Goal: Navigation & Orientation: Find specific page/section

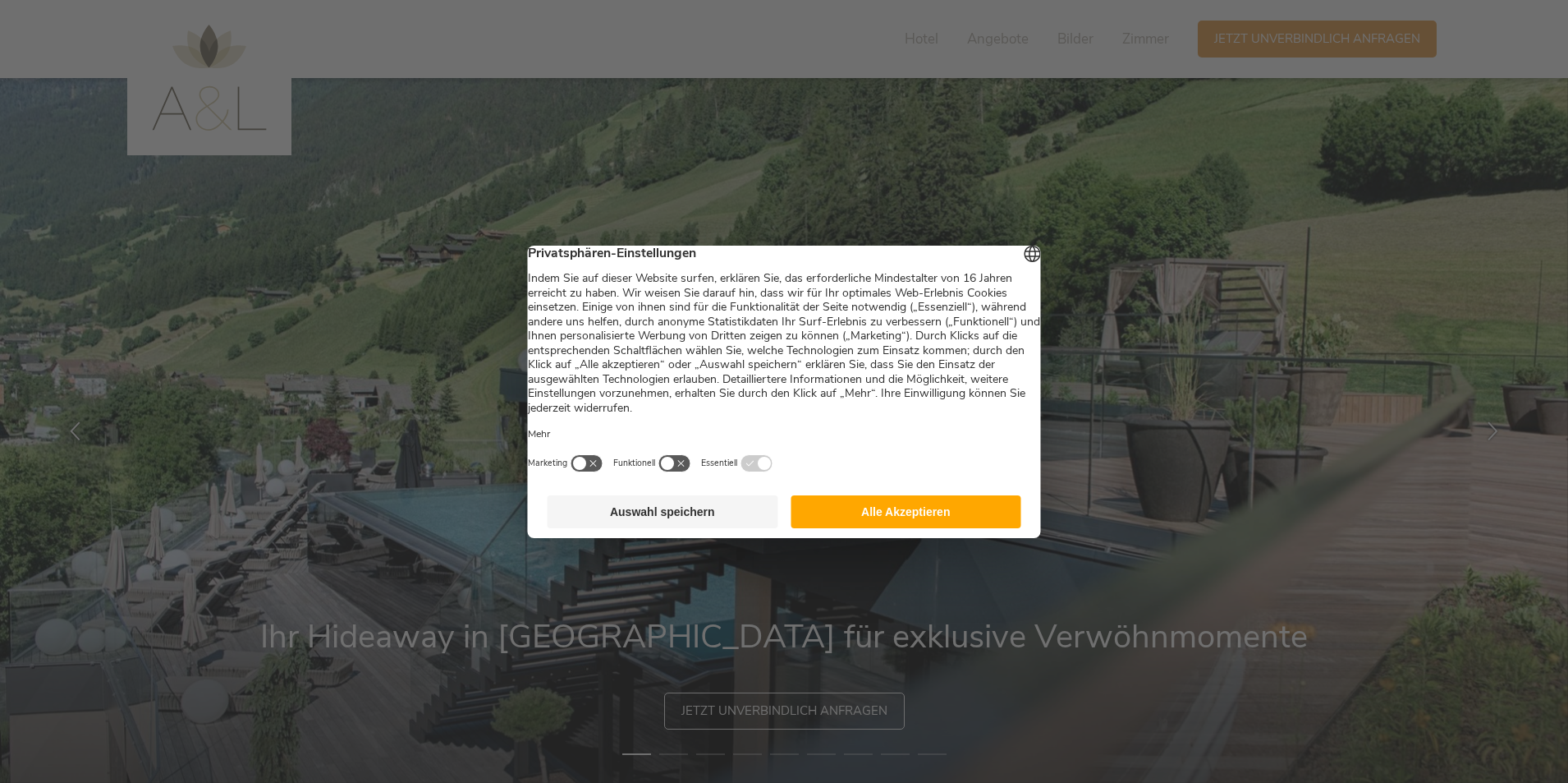
click at [925, 528] on button "Alle Akzeptieren" at bounding box center [906, 511] width 231 height 33
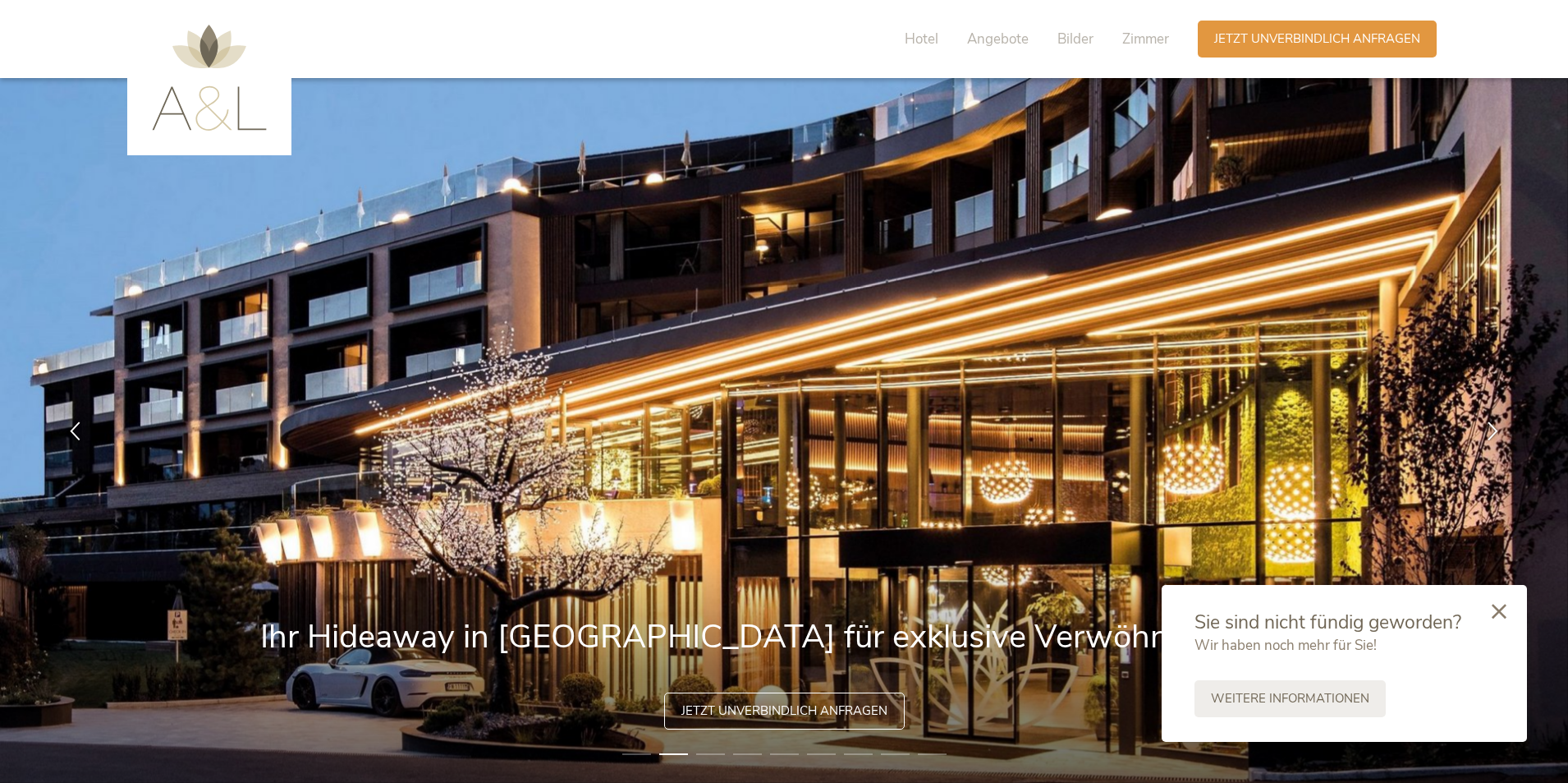
click at [1496, 606] on icon at bounding box center [1499, 610] width 15 height 15
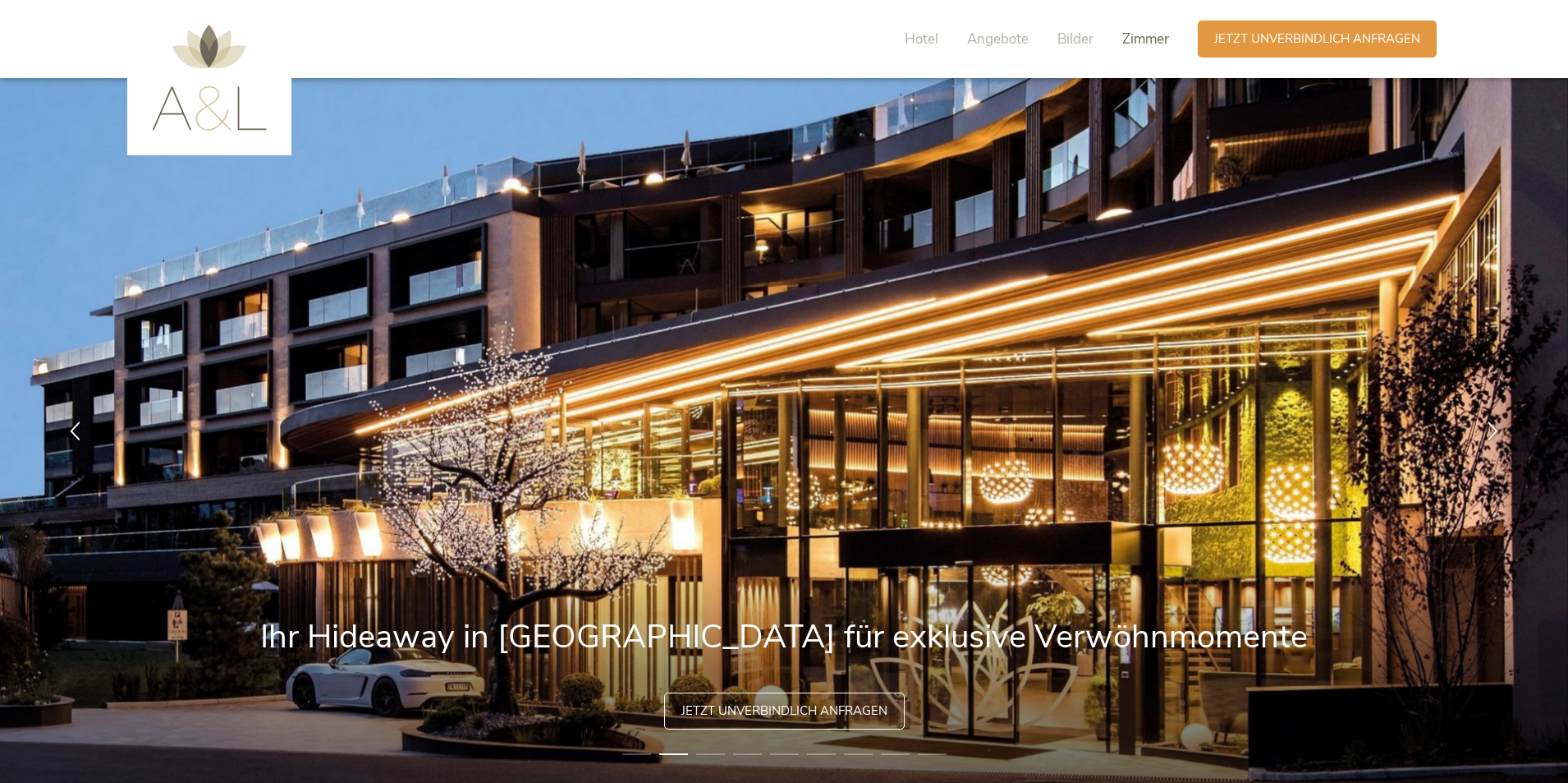
click at [1166, 38] on span "Zimmer" at bounding box center [1145, 38] width 47 height 19
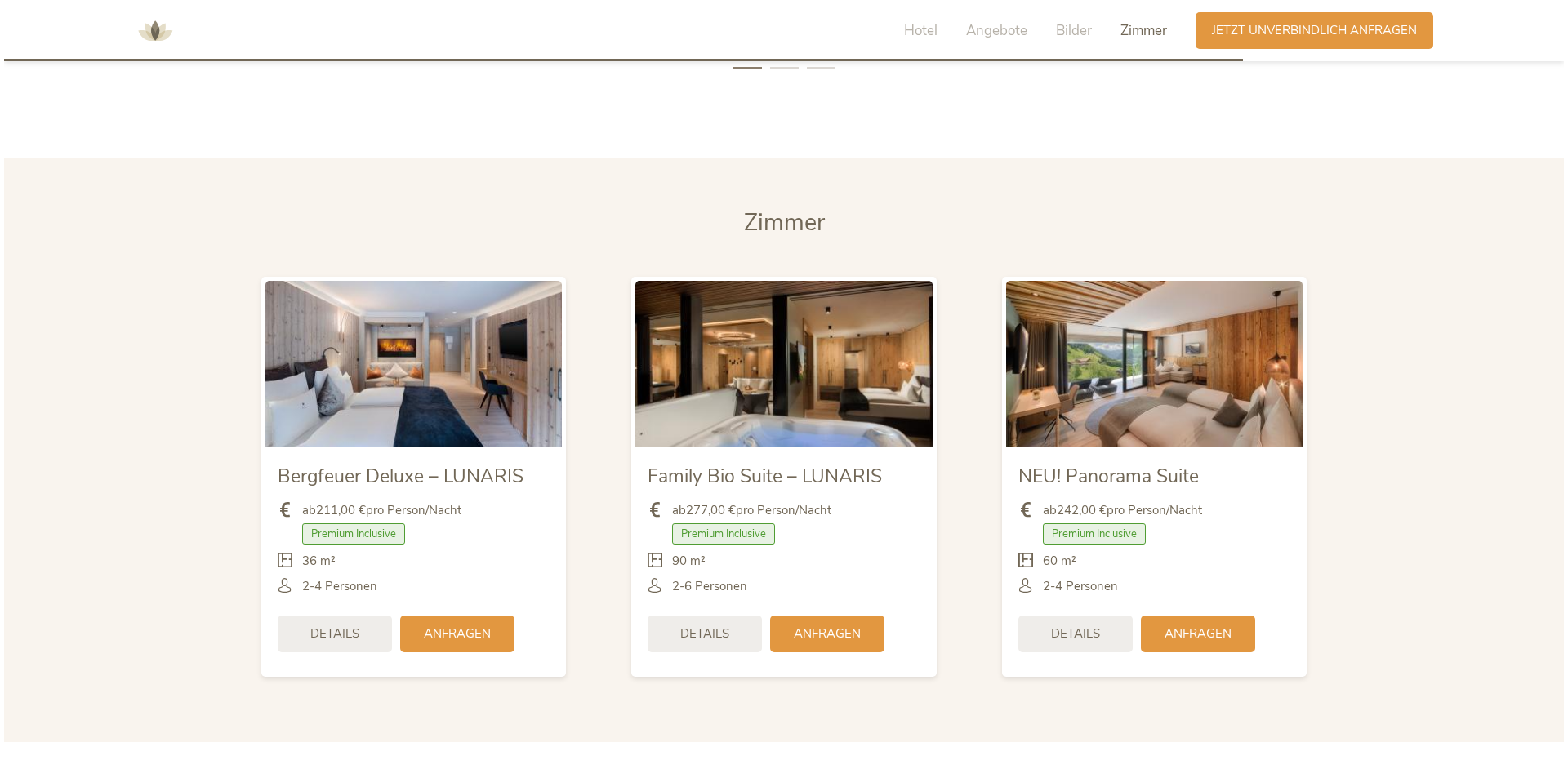
scroll to position [3881, 0]
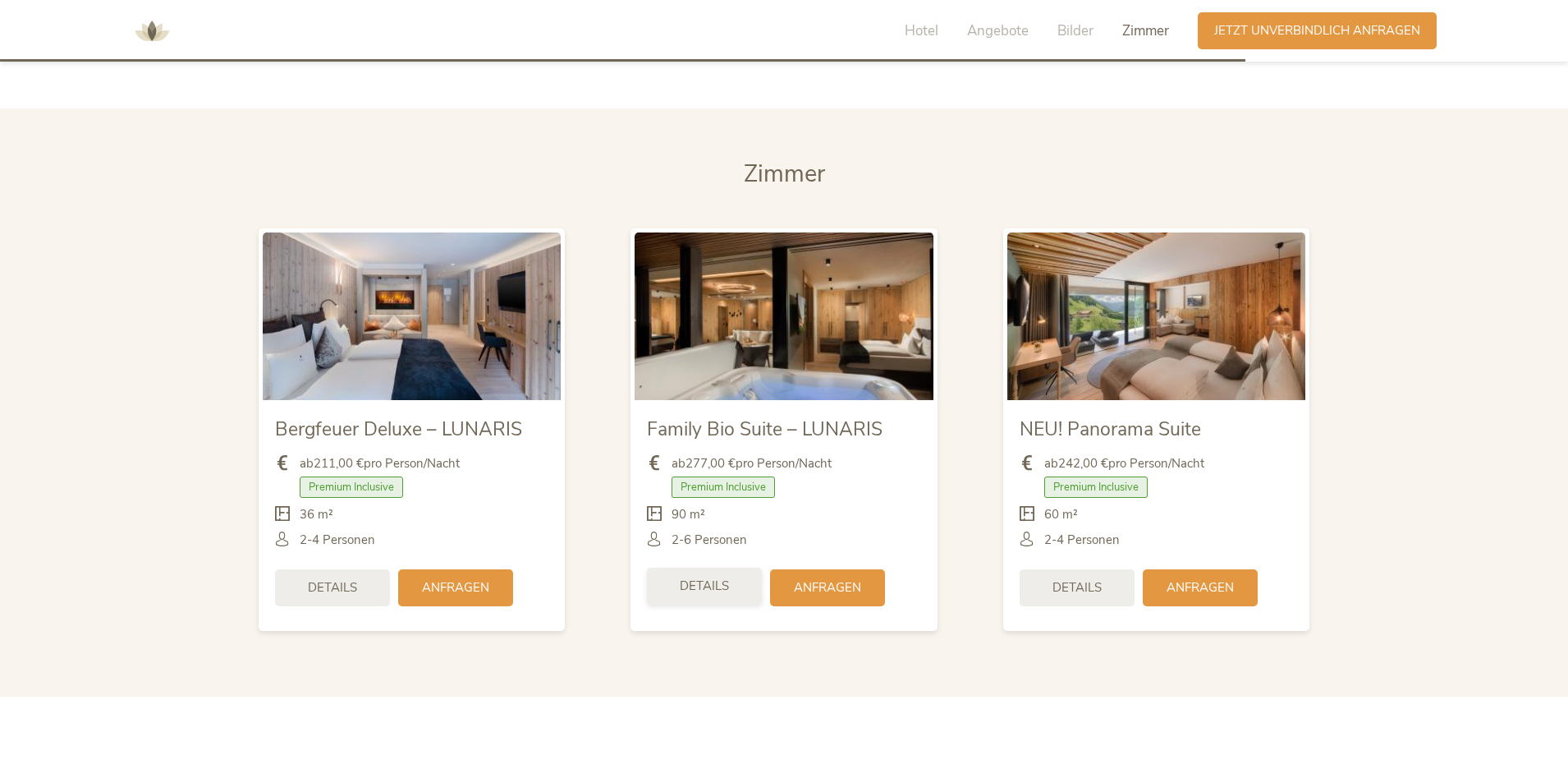
click at [761, 568] on div "Details" at bounding box center [705, 587] width 115 height 37
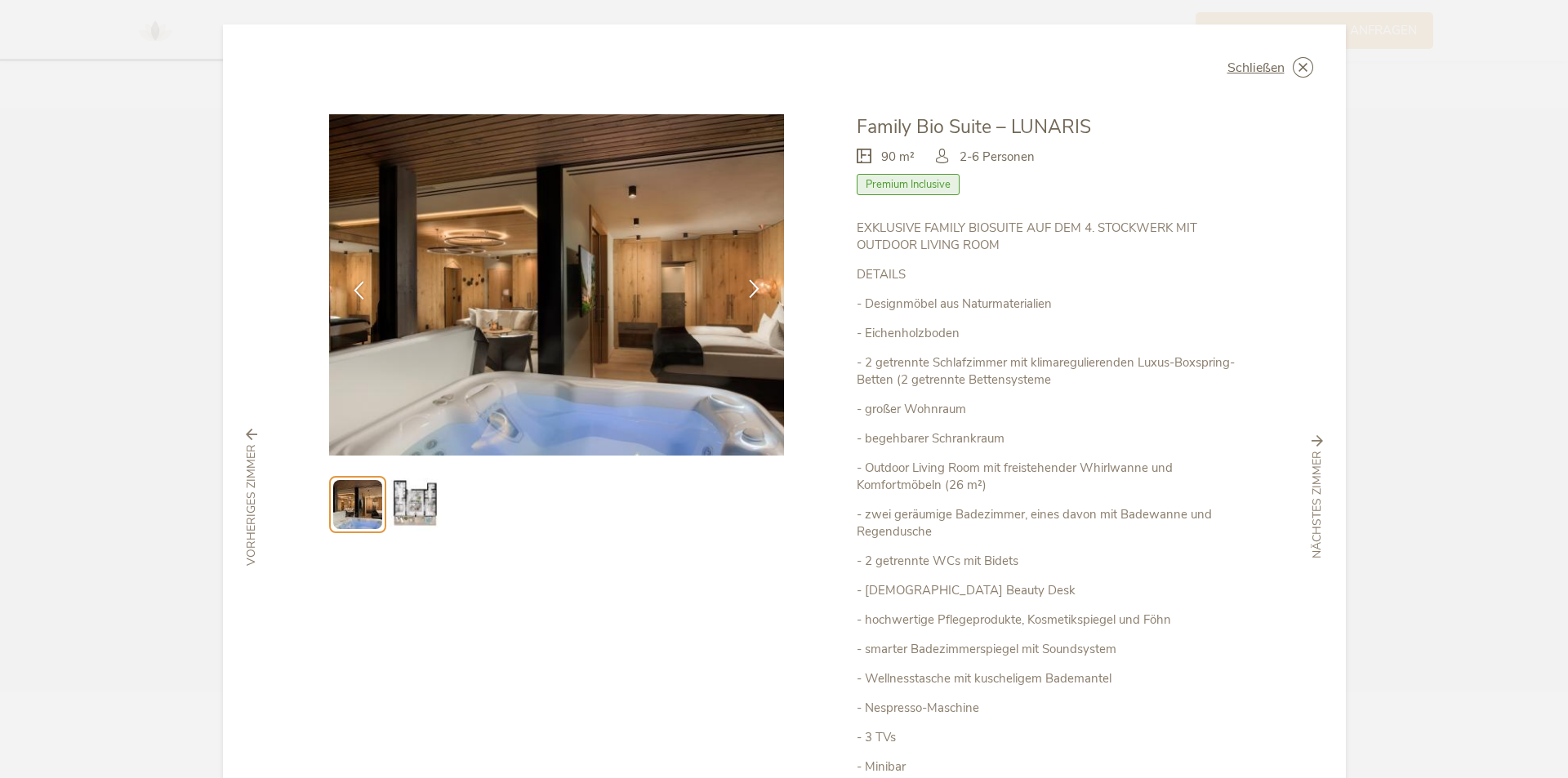
click at [745, 292] on icon at bounding box center [754, 288] width 18 height 18
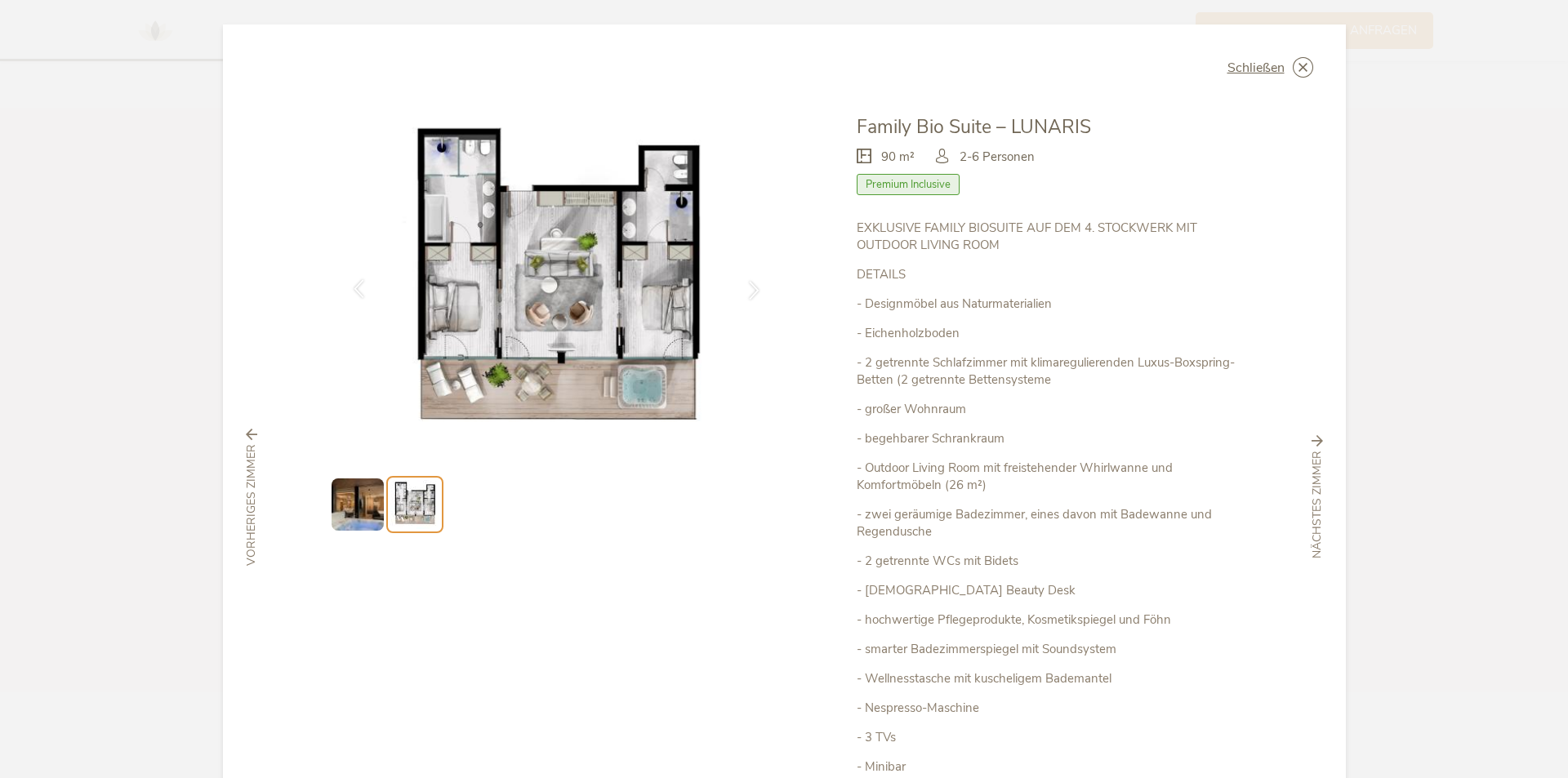
click at [367, 291] on div at bounding box center [359, 290] width 51 height 51
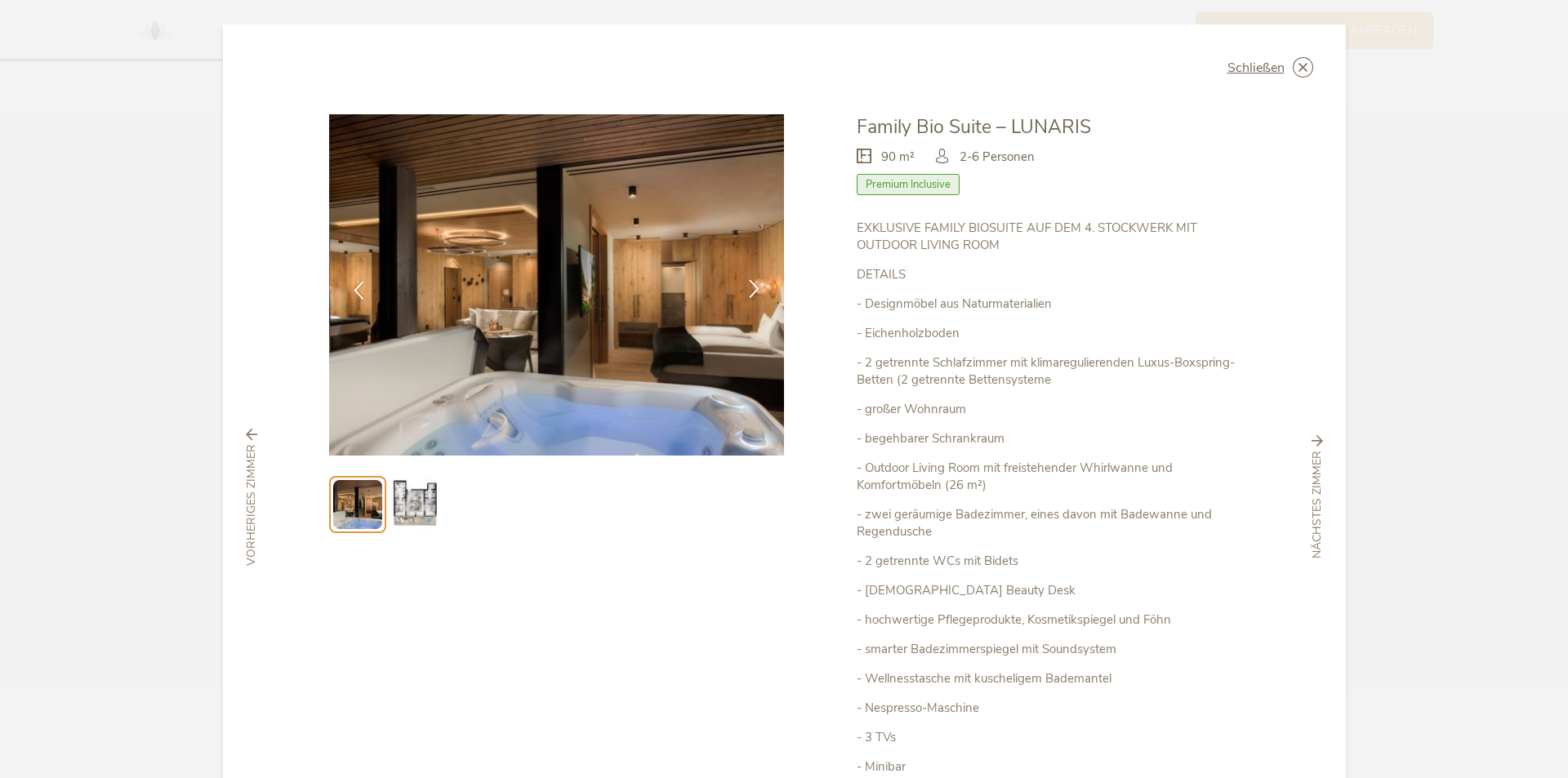
click at [745, 286] on icon at bounding box center [754, 288] width 18 height 18
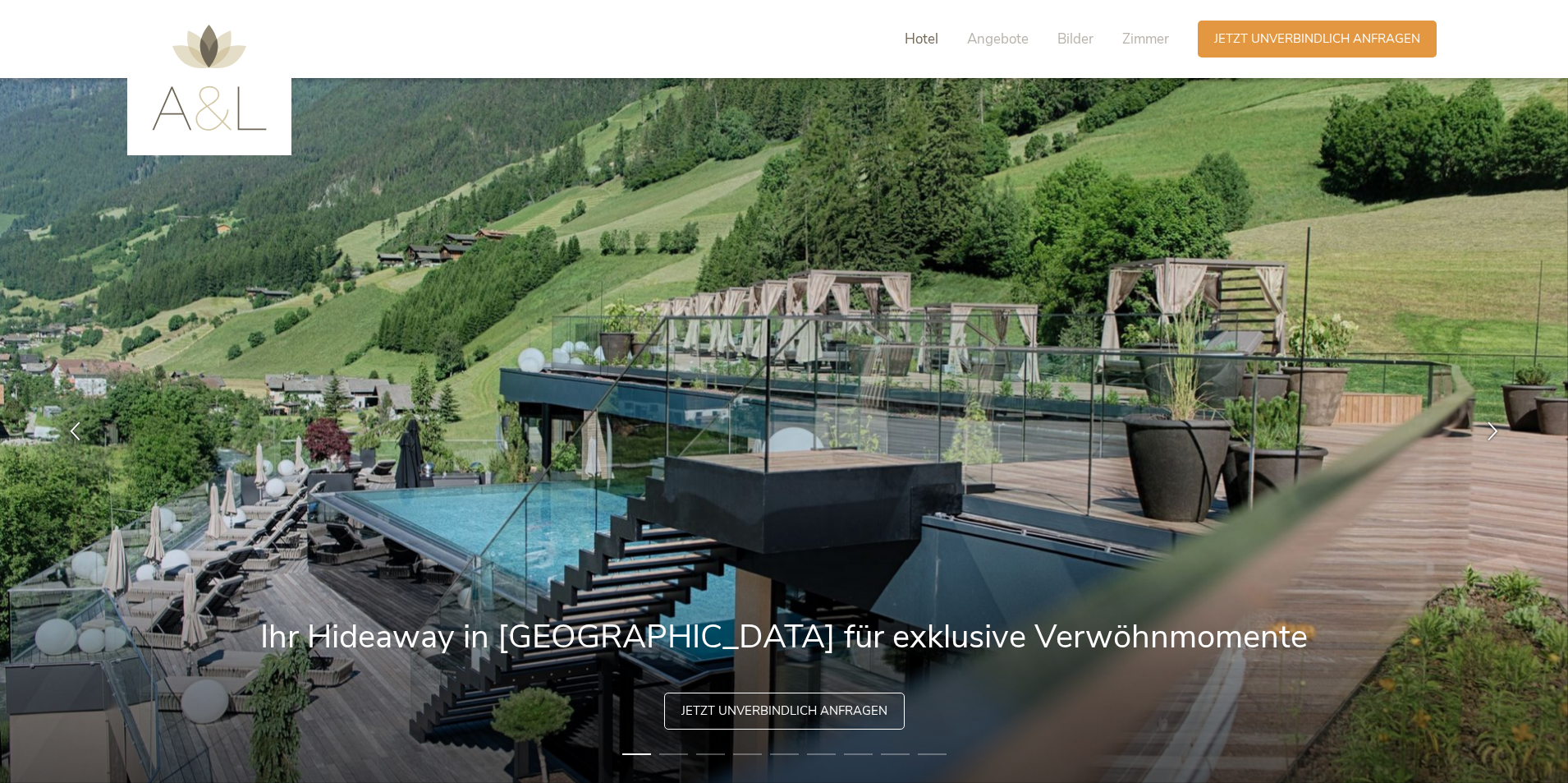
click at [930, 44] on span "Hotel" at bounding box center [922, 38] width 34 height 19
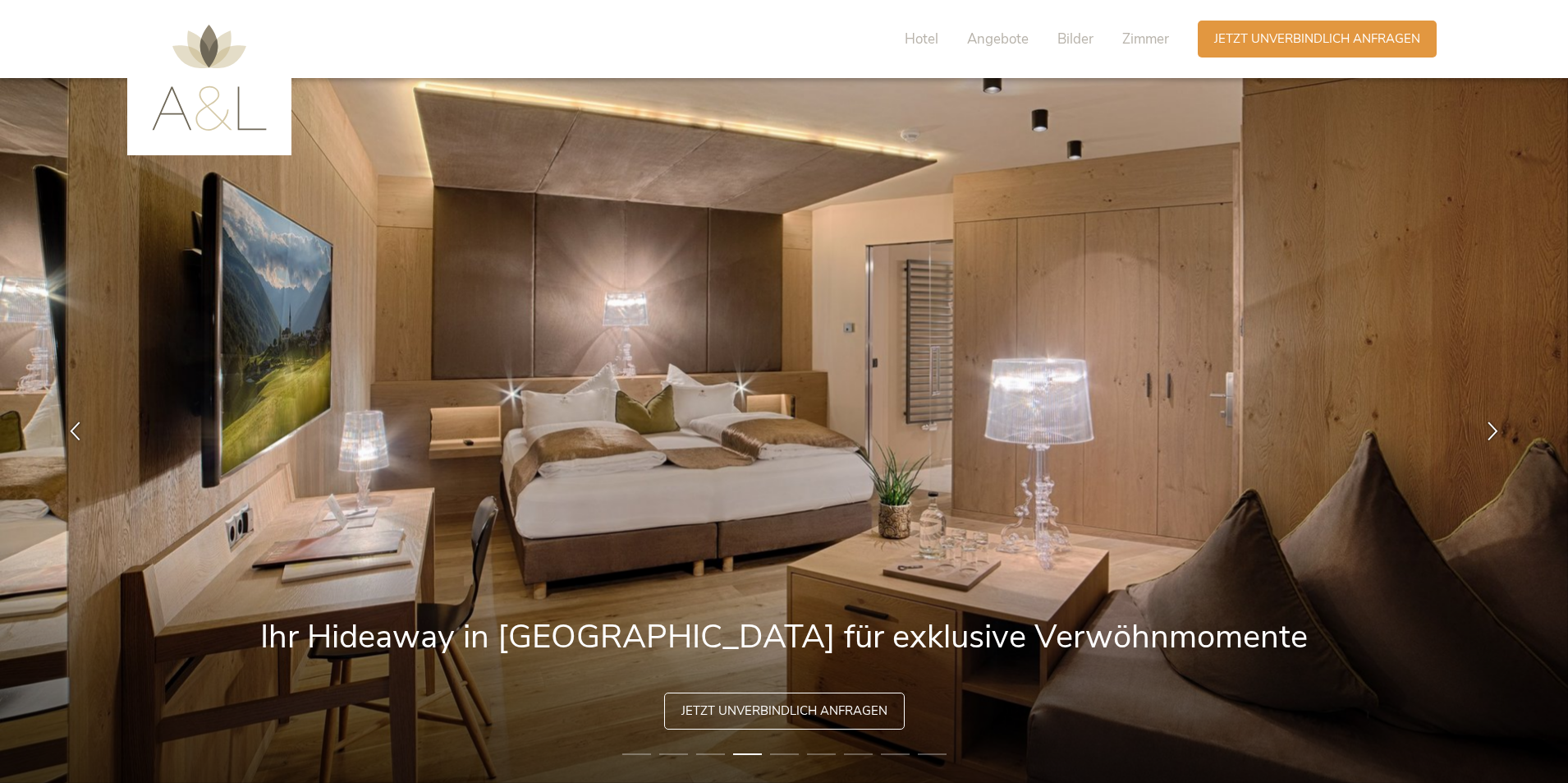
click at [218, 97] on img at bounding box center [210, 78] width 115 height 106
